Goal: Information Seeking & Learning: Learn about a topic

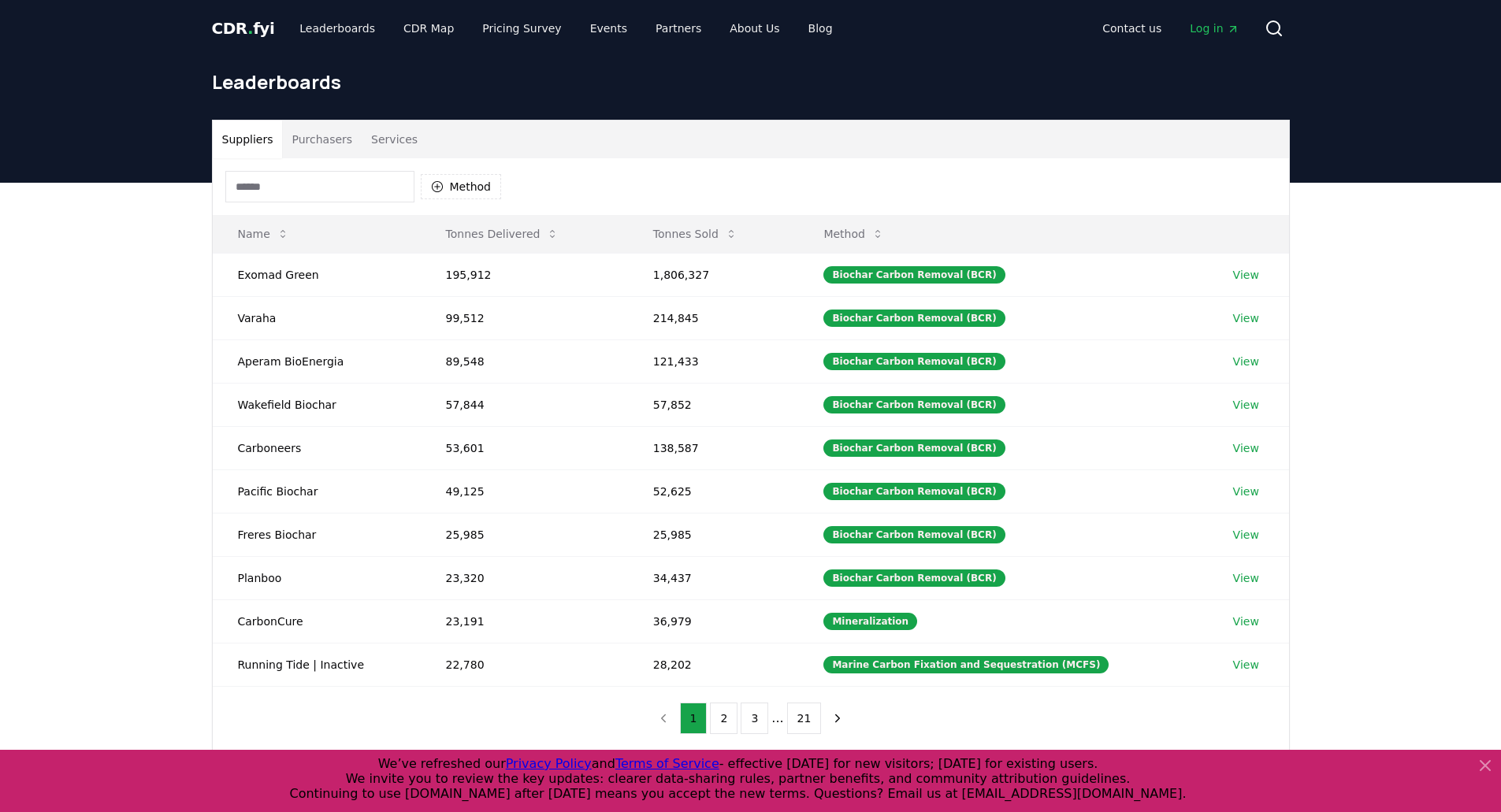
click at [317, 180] on input at bounding box center [319, 187] width 189 height 32
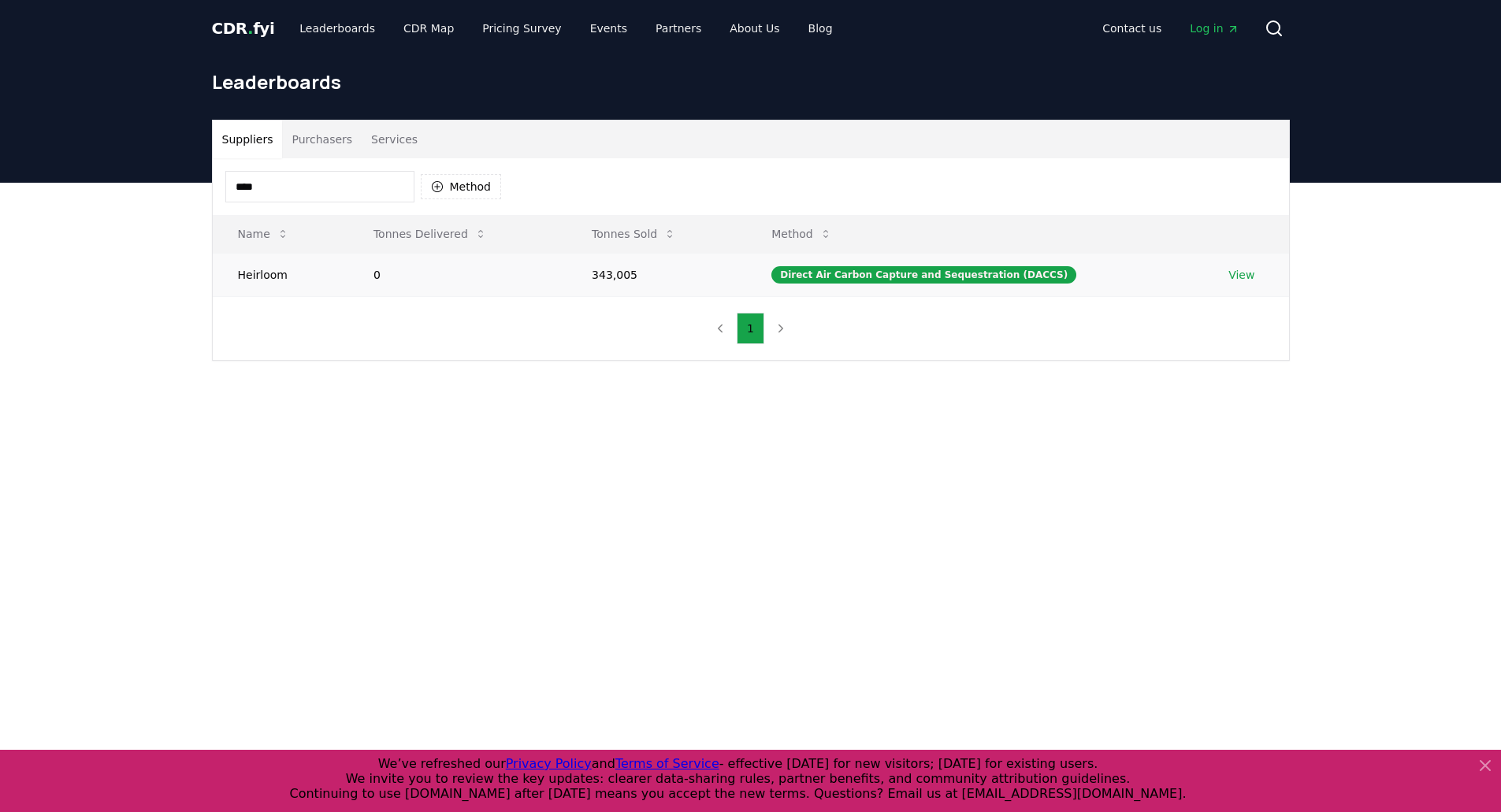
type input "****"
click at [1246, 271] on link "View" at bounding box center [1241, 274] width 26 height 16
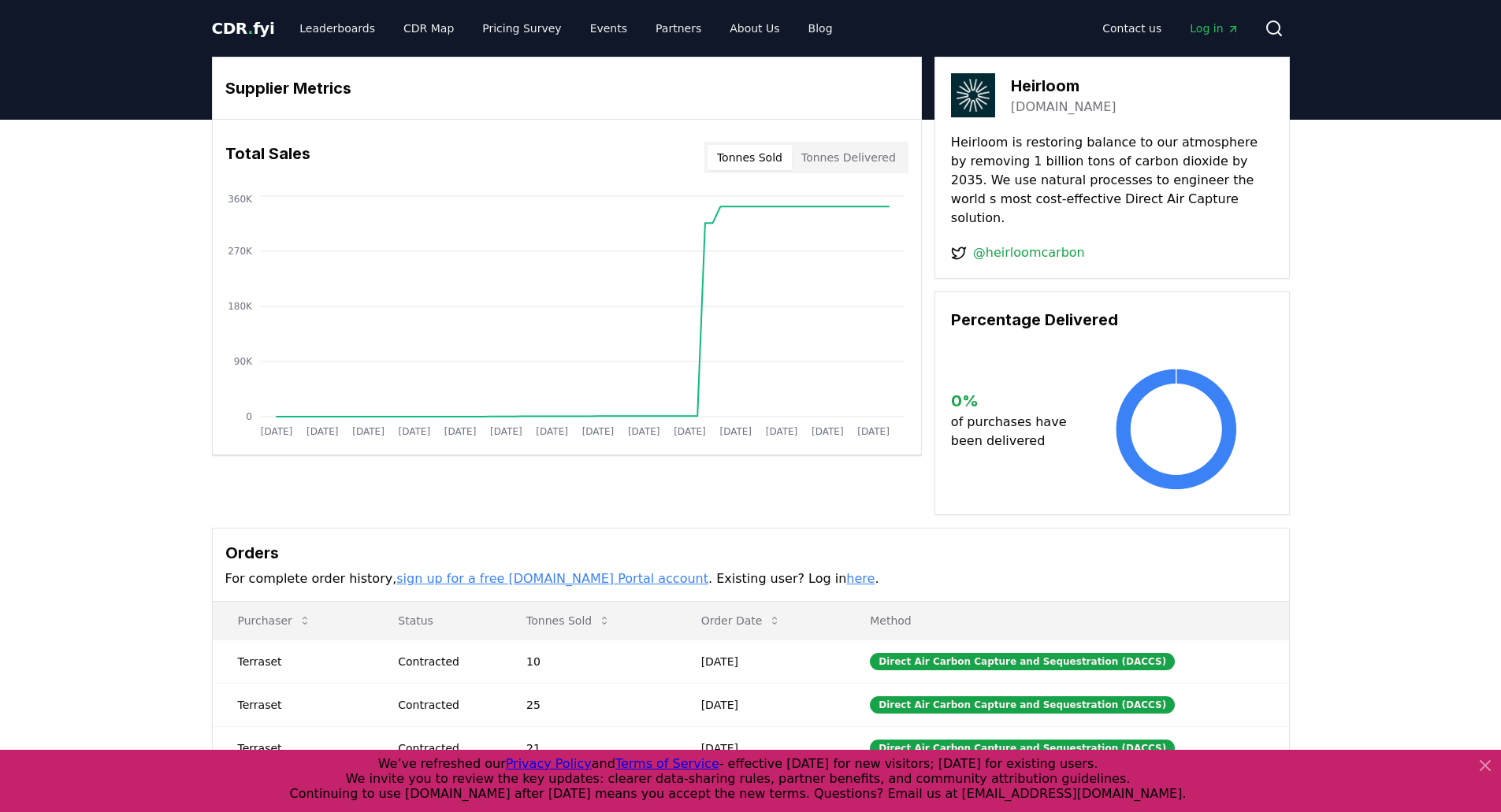
click at [857, 169] on button "Tonnes Delivered" at bounding box center [848, 157] width 114 height 25
click at [787, 161] on button "Tonnes Sold" at bounding box center [750, 157] width 84 height 25
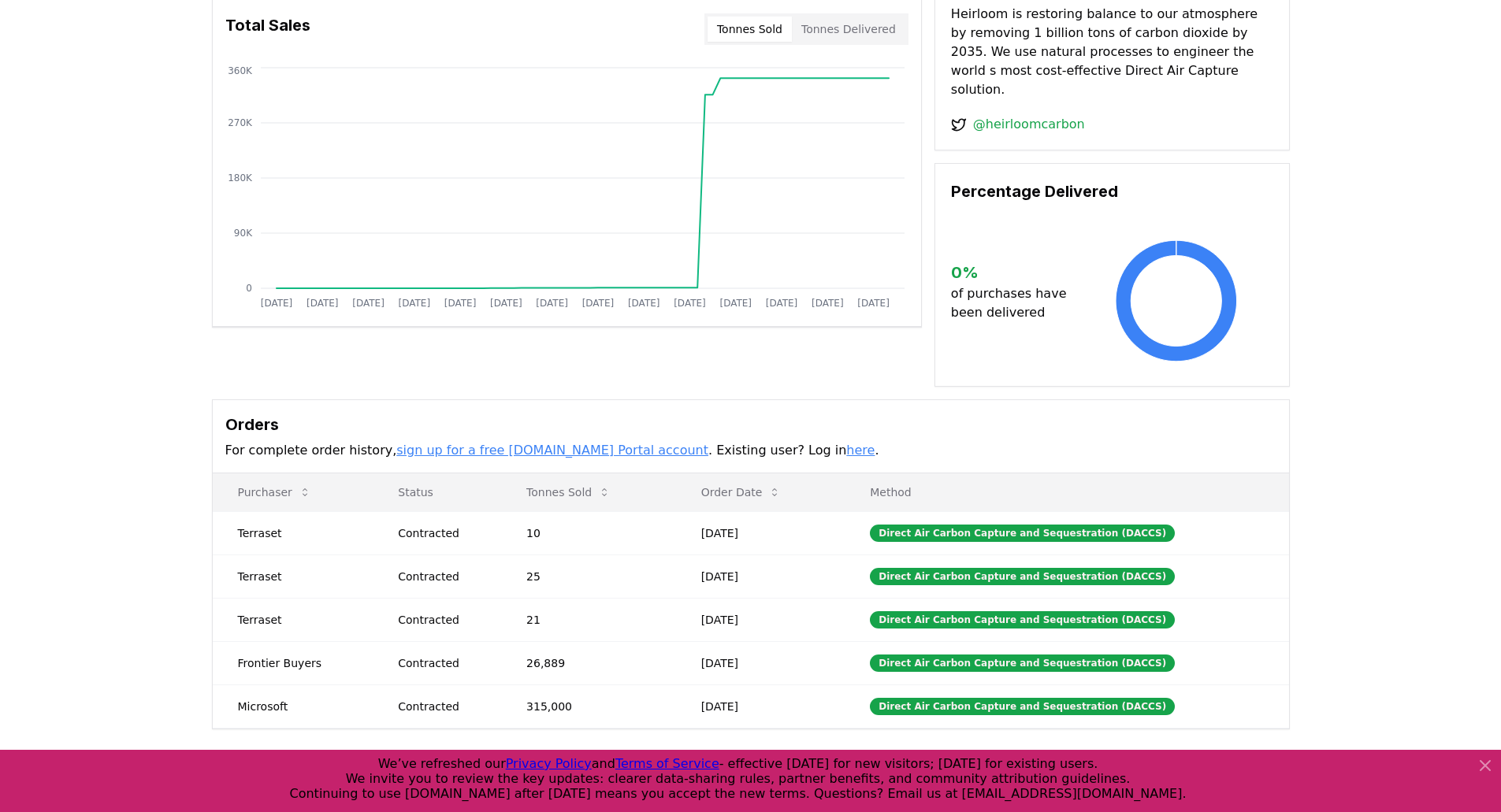
scroll to position [158, 0]
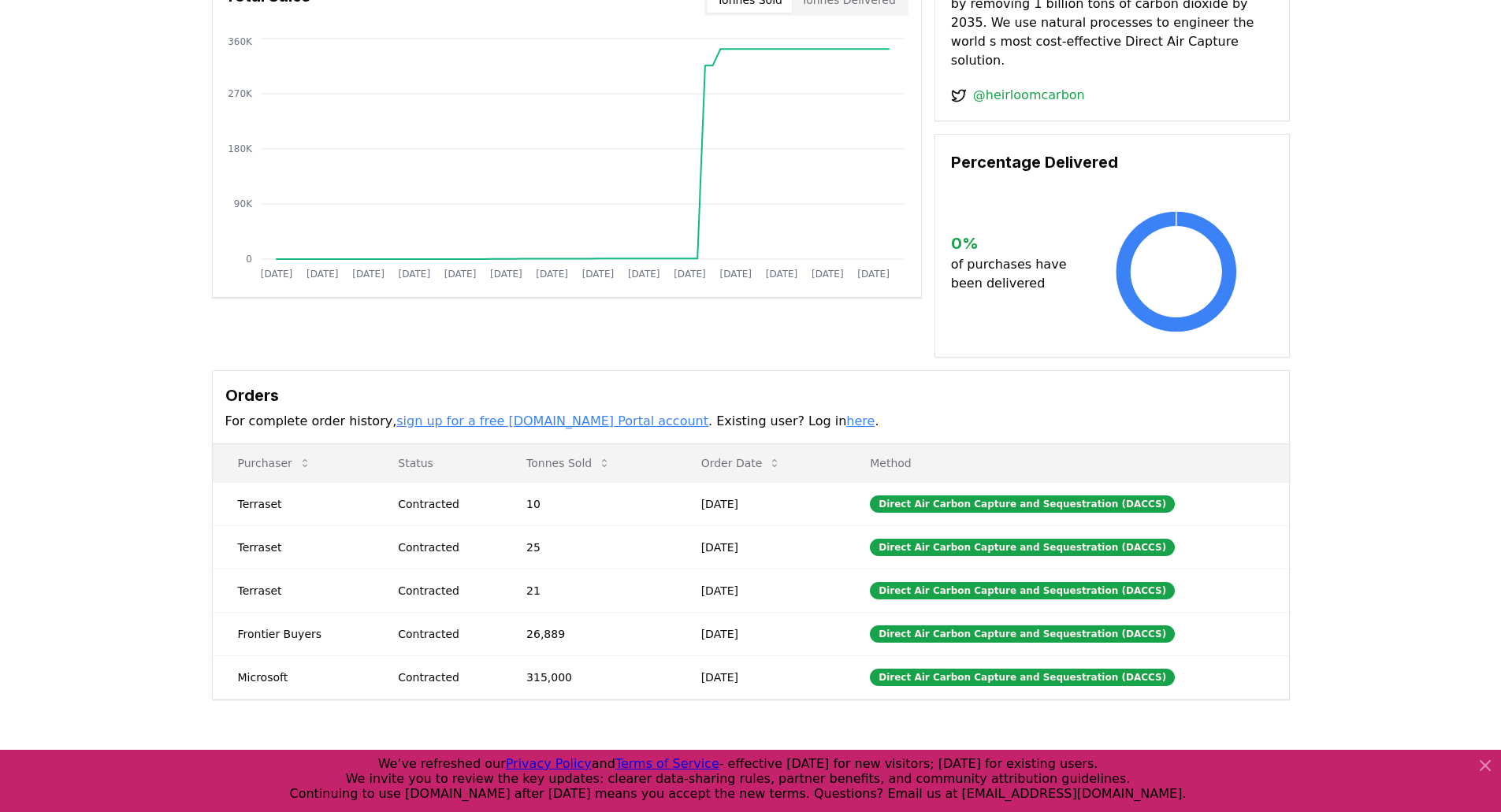
click at [1481, 775] on div at bounding box center [1481, 781] width 25 height 50
click at [1481, 763] on icon at bounding box center [1485, 766] width 9 height 9
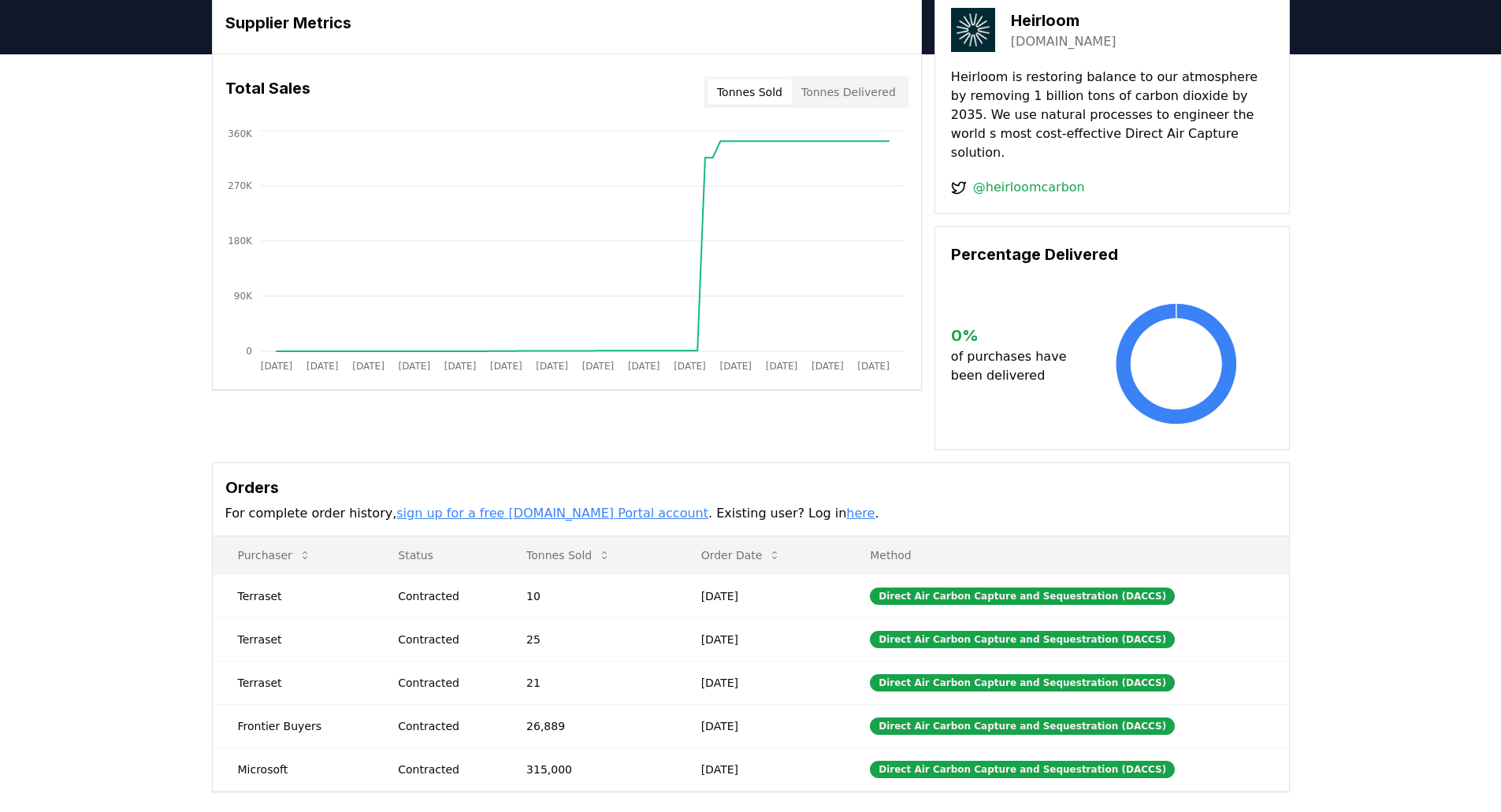
scroll to position [0, 0]
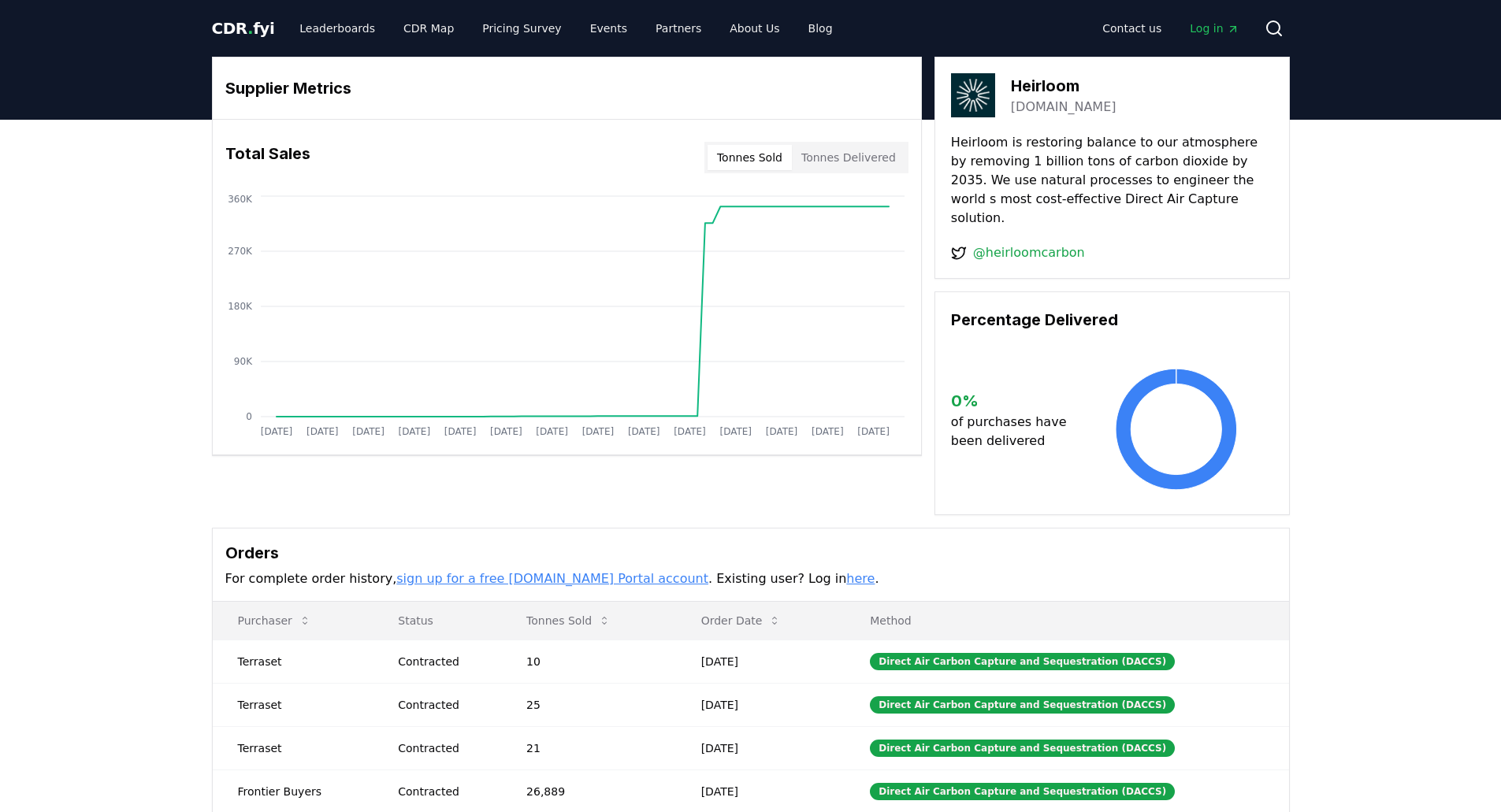
click at [862, 168] on button "Tonnes Delivered" at bounding box center [848, 157] width 114 height 25
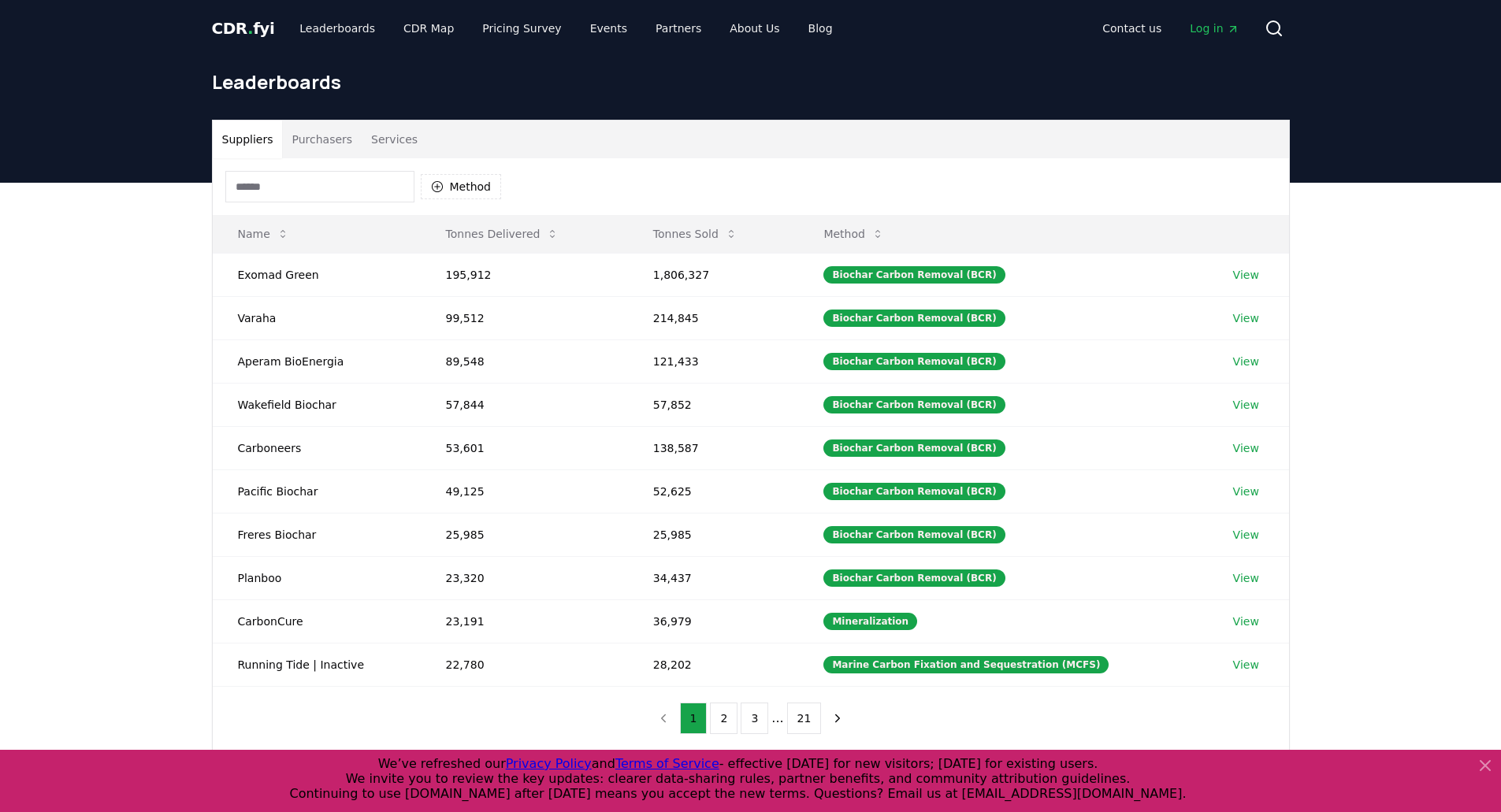
click at [360, 195] on input at bounding box center [319, 187] width 189 height 32
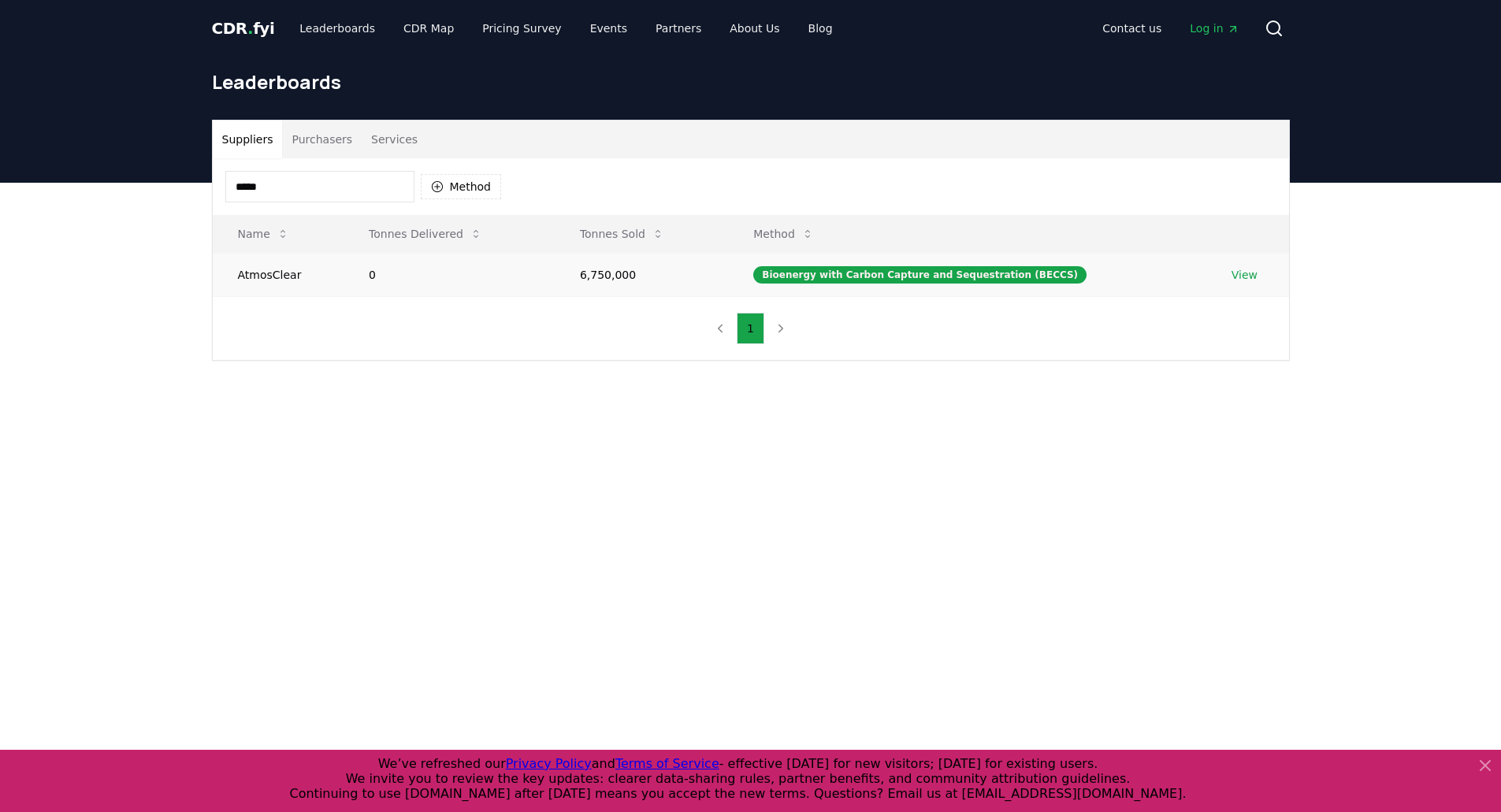
type input "*****"
click at [1246, 279] on link "View" at bounding box center [1245, 274] width 26 height 16
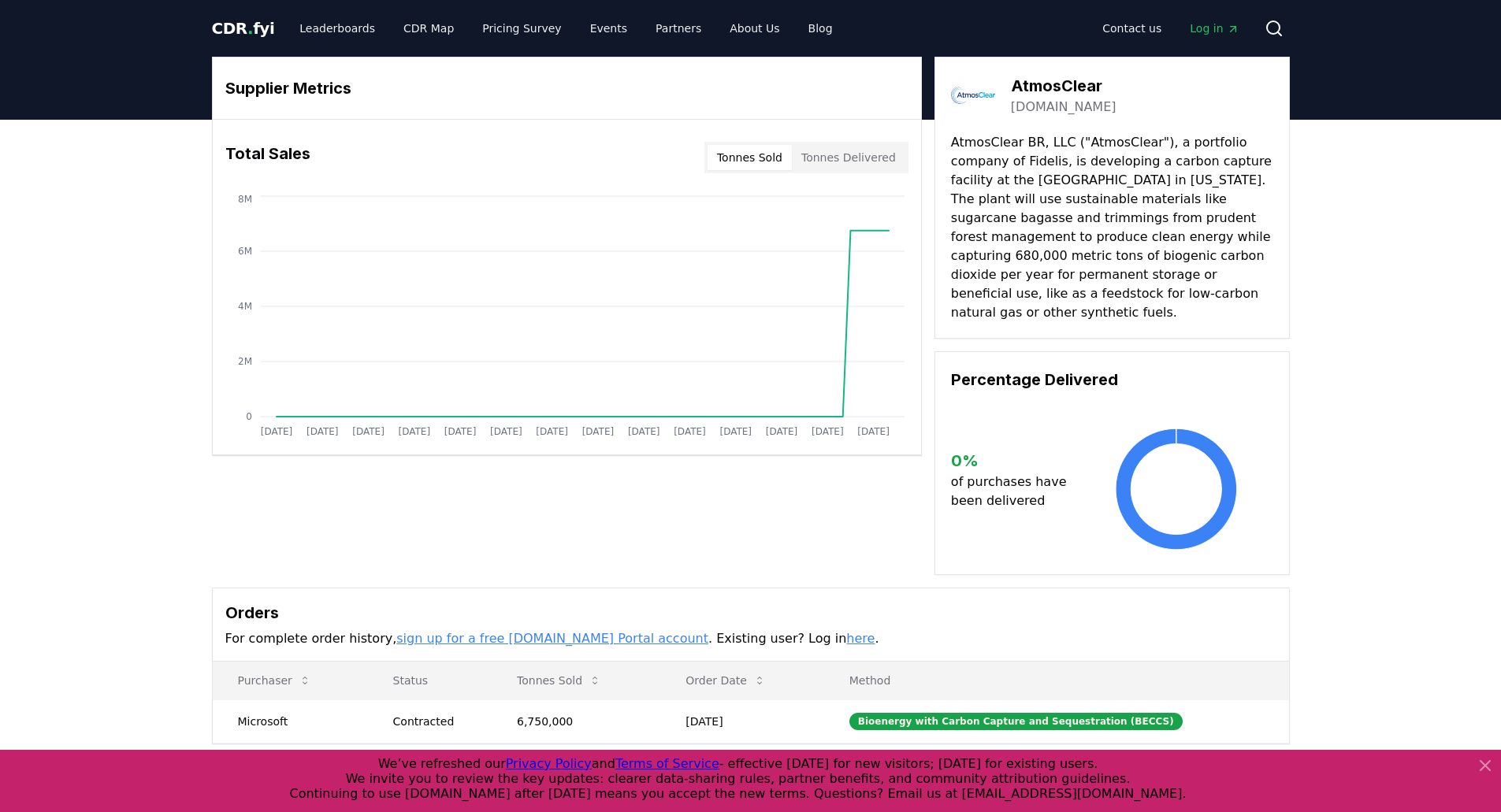
click at [869, 165] on button "Tonnes Delivered" at bounding box center [848, 157] width 114 height 25
click at [758, 165] on button "Tonnes Sold" at bounding box center [750, 157] width 84 height 25
click at [1046, 104] on link "atmosclear.earth" at bounding box center [1064, 107] width 105 height 19
